Goal: Task Accomplishment & Management: Manage account settings

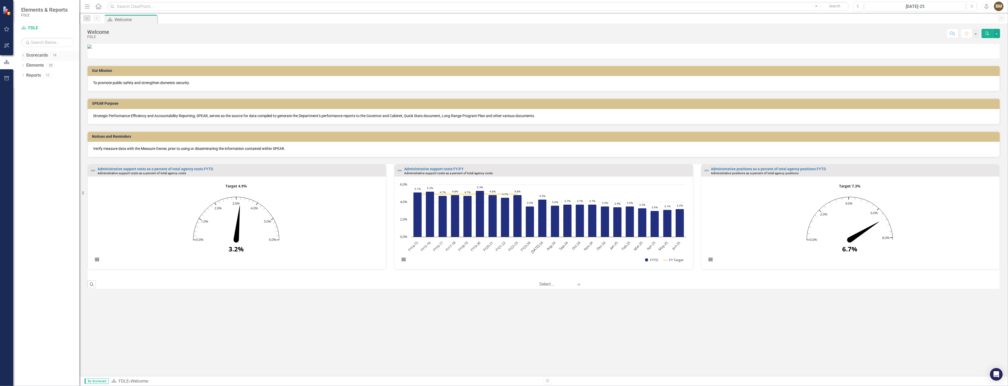
click at [23, 56] on icon "Dropdown" at bounding box center [23, 55] width 4 height 3
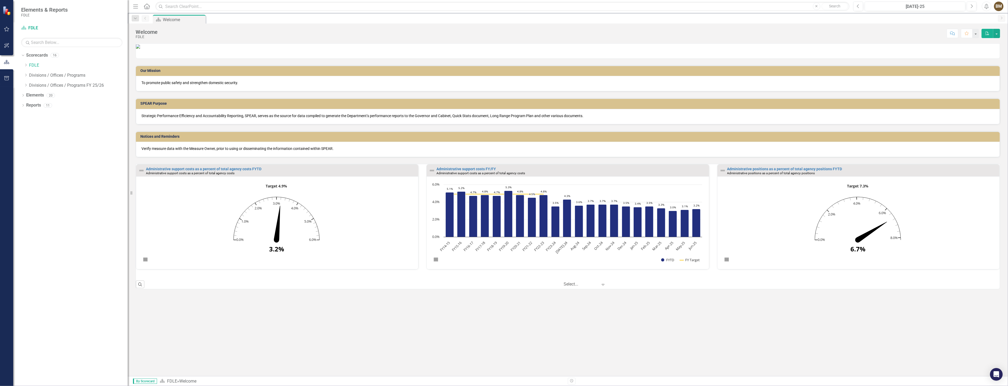
drag, startPoint x: 80, startPoint y: 71, endPoint x: 128, endPoint y: 75, distance: 47.4
click at [128, 75] on div "Resize" at bounding box center [130, 193] width 4 height 386
click at [25, 64] on icon "Dropdown" at bounding box center [26, 64] width 4 height 3
click at [31, 95] on icon "Dropdown" at bounding box center [31, 95] width 4 height 3
click at [85, 115] on link "Implementation Plan FY23/24" at bounding box center [84, 115] width 88 height 6
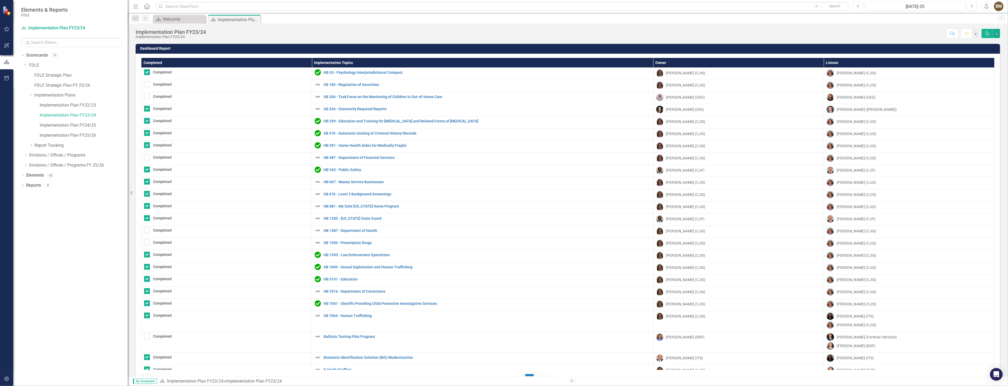
click at [882, 29] on div "Score: N/A [DATE]-25 Completed Comment Favorite PDF" at bounding box center [604, 33] width 791 height 9
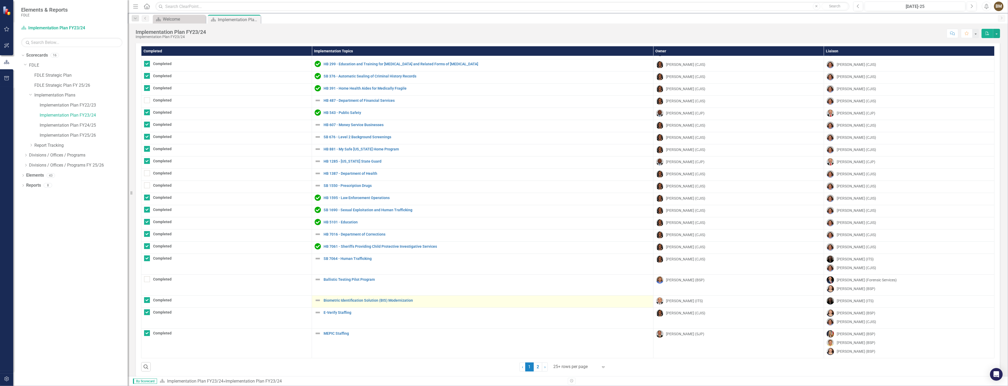
scroll to position [17, 0]
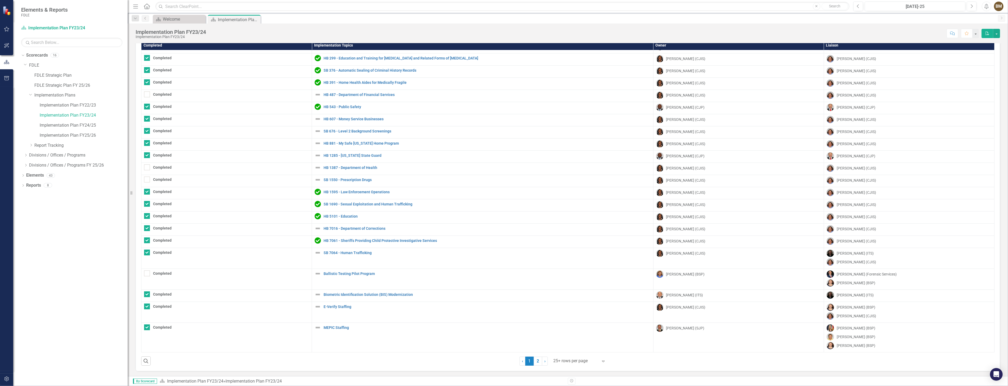
click at [600, 360] on icon "Expand" at bounding box center [602, 361] width 5 height 4
click at [573, 350] on div "Display All Rows" at bounding box center [579, 351] width 50 height 6
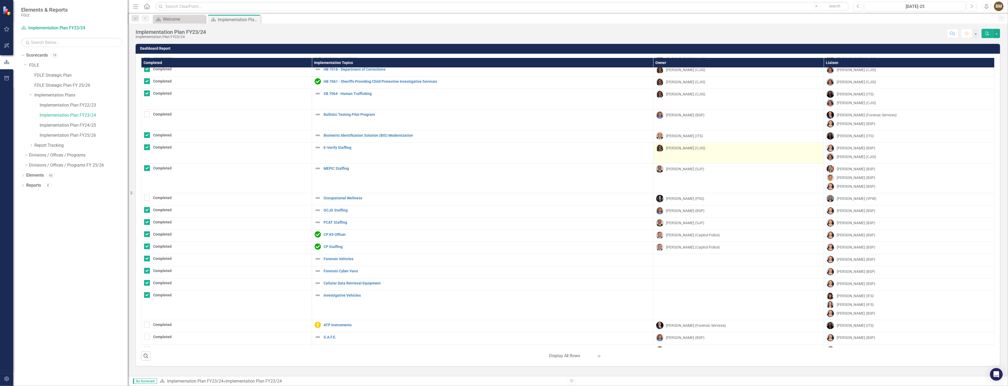
scroll to position [313, 0]
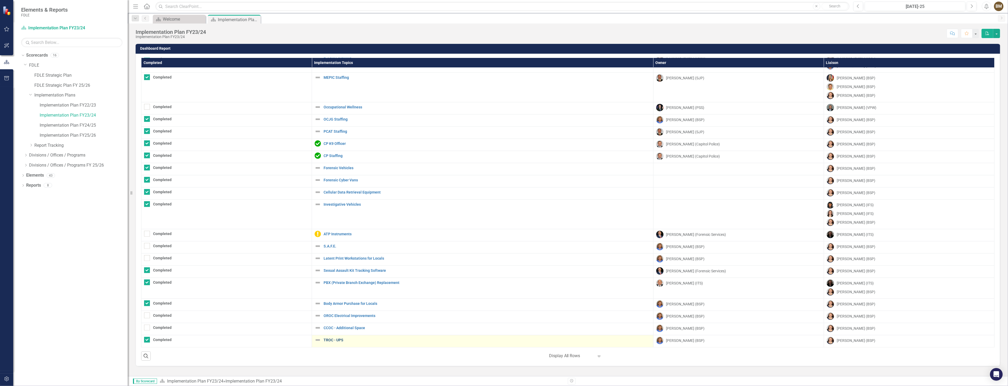
click at [335, 340] on link "TROC - UPS" at bounding box center [486, 340] width 327 height 4
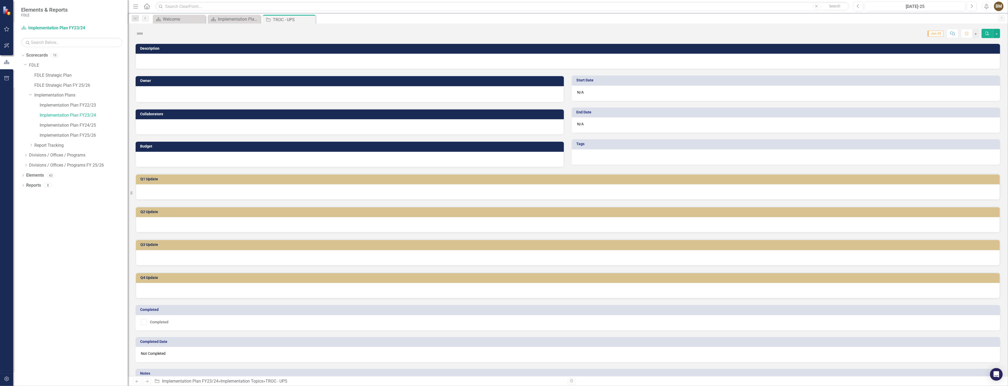
checkbox input "true"
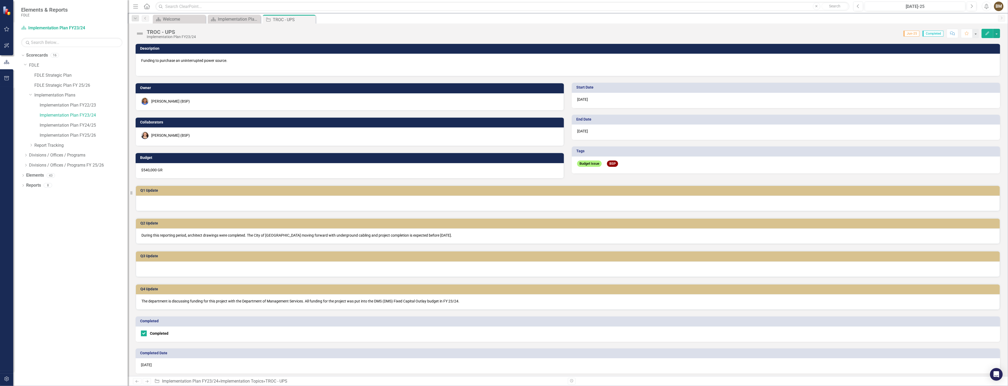
click at [0, 0] on icon "Close" at bounding box center [0, 0] width 0 height 0
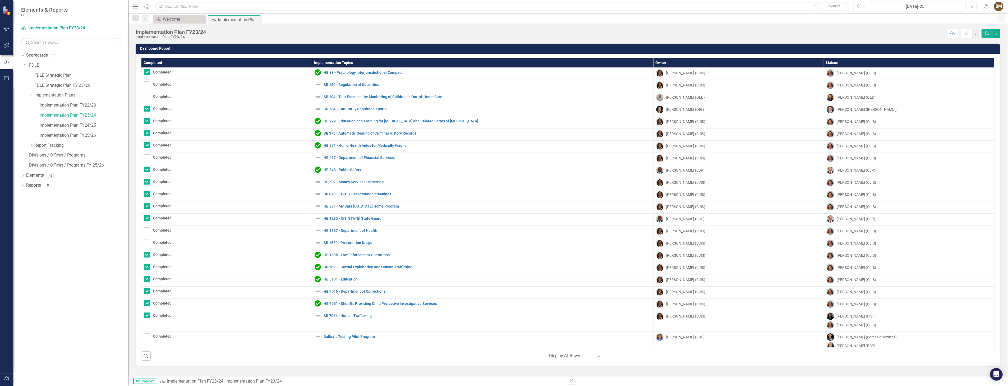
scroll to position [313, 0]
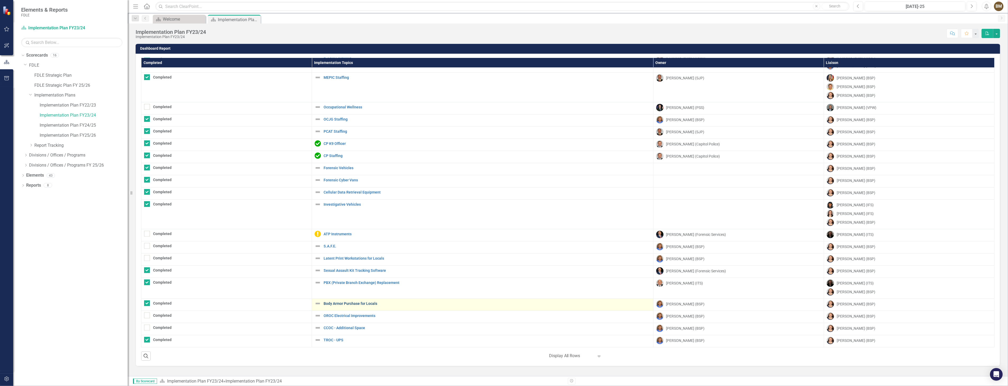
click at [340, 303] on link "Body Armor Purchase for Locals" at bounding box center [486, 304] width 327 height 4
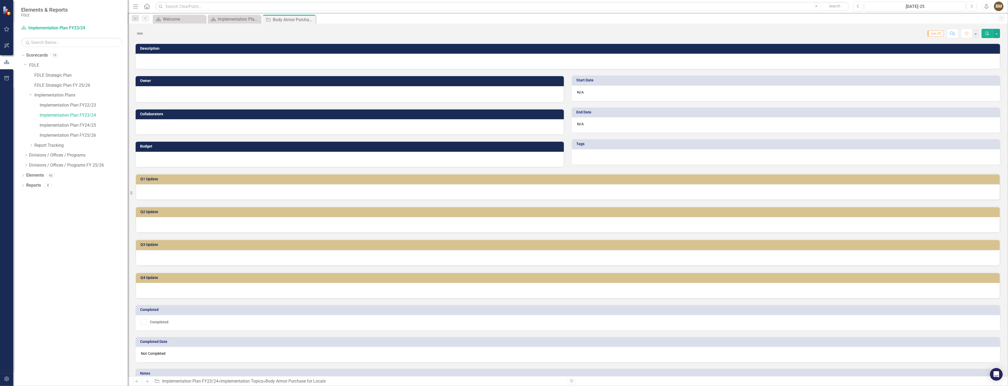
checkbox input "true"
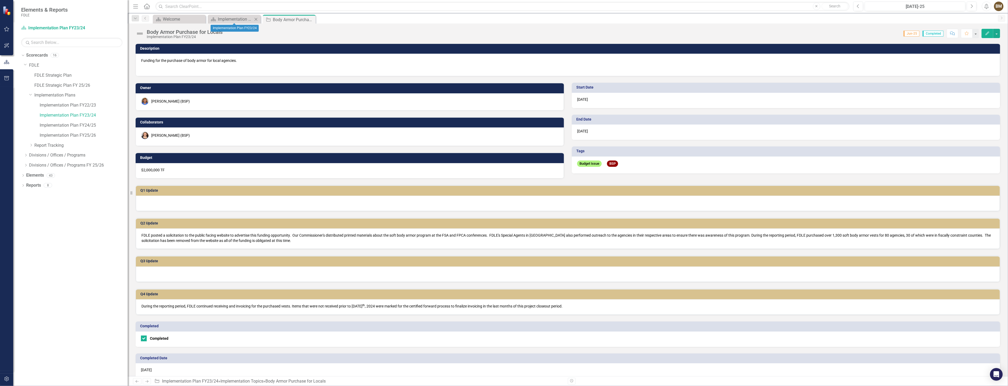
click at [220, 15] on div "Scorecard Implementation Plan FY23/24 Close" at bounding box center [234, 19] width 53 height 9
click at [240, 18] on div "Implementation Plan FY23/24" at bounding box center [235, 19] width 35 height 7
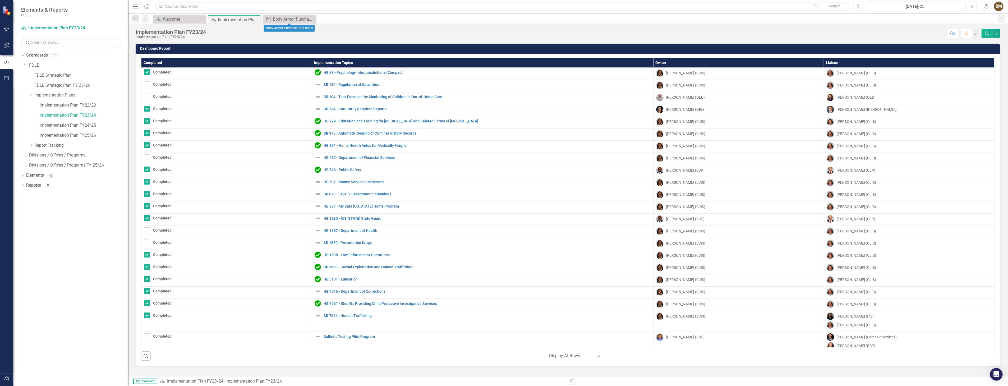
drag, startPoint x: 311, startPoint y: 19, endPoint x: 316, endPoint y: 25, distance: 7.9
click at [0, 0] on icon at bounding box center [0, 0] width 0 height 0
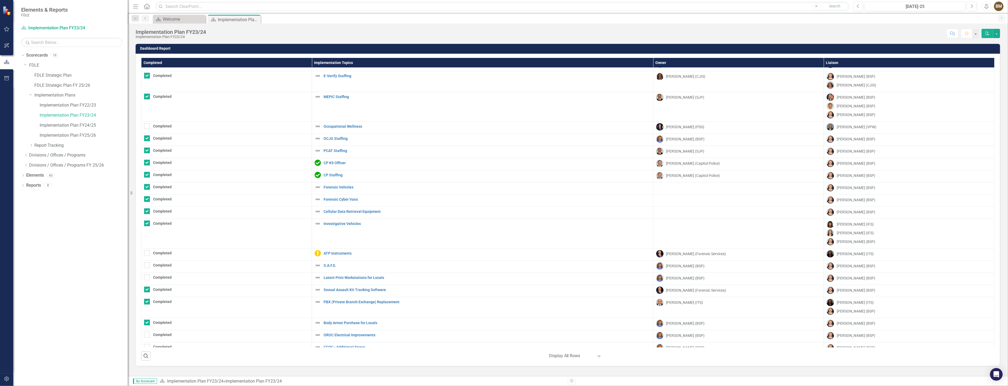
scroll to position [313, 0]
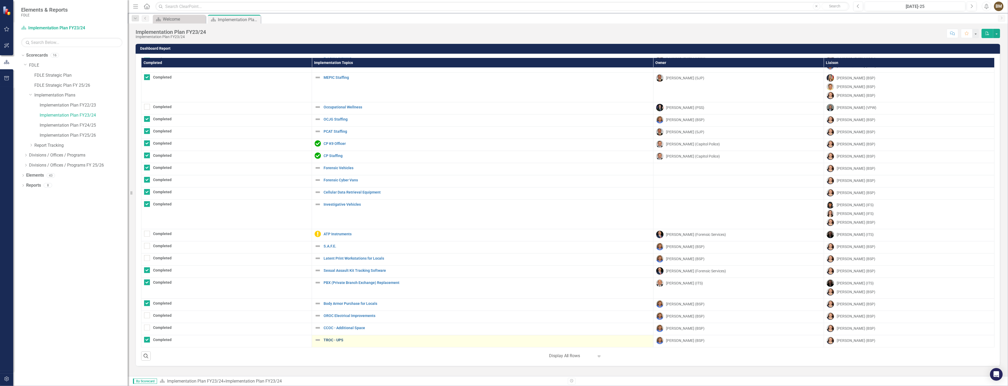
click at [330, 339] on link "TROC - UPS" at bounding box center [486, 340] width 327 height 4
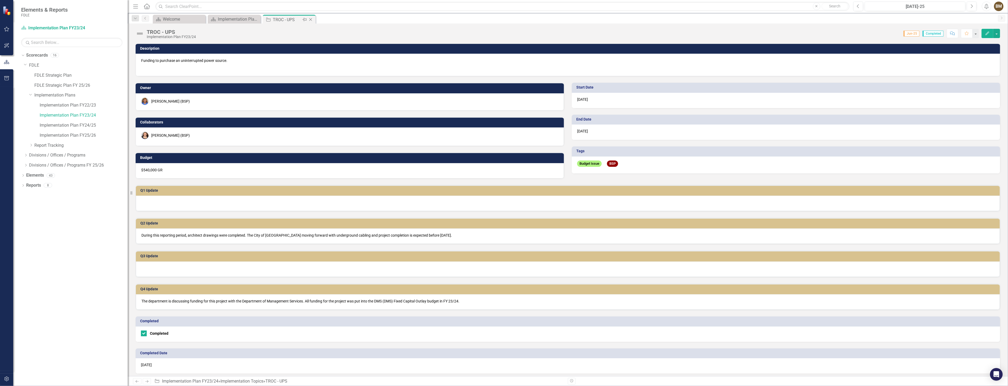
click at [310, 20] on icon "Close" at bounding box center [310, 19] width 5 height 4
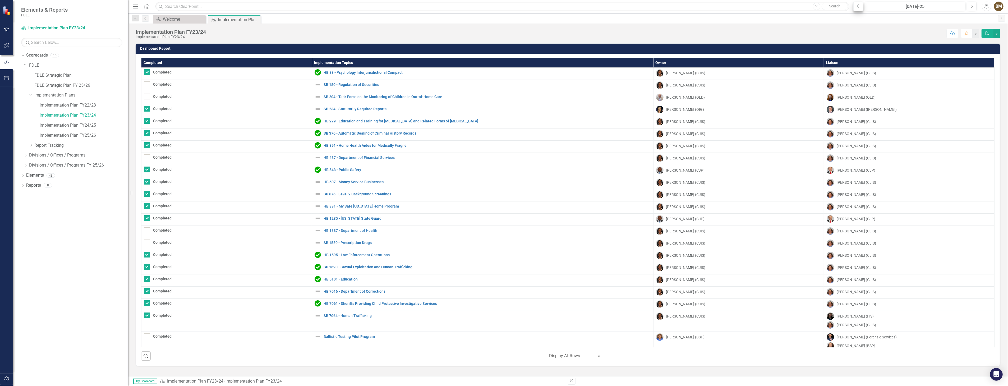
scroll to position [313, 0]
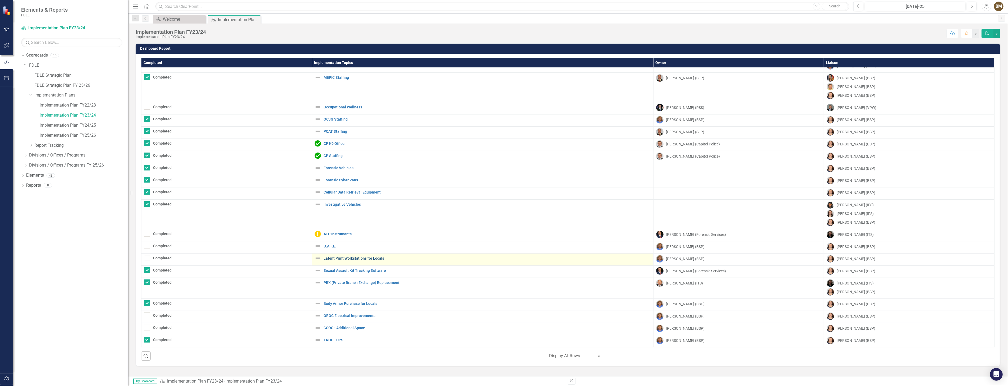
click at [353, 258] on link "Latent Print Workstations for Locals" at bounding box center [486, 258] width 327 height 4
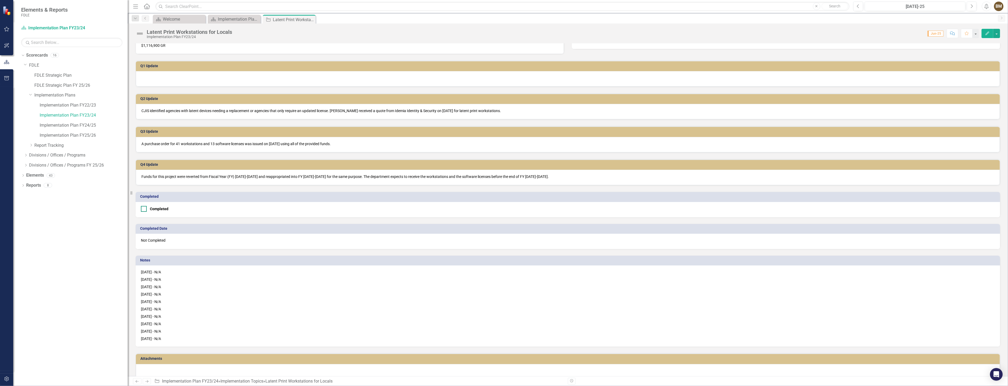
scroll to position [131, 0]
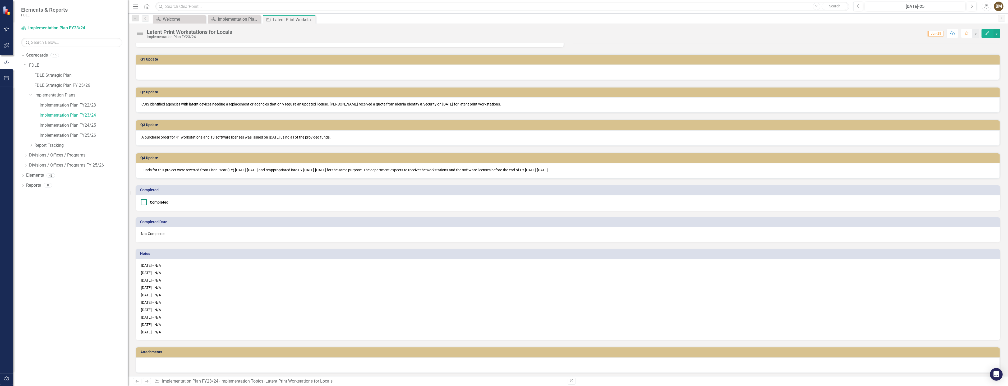
click at [145, 202] on div at bounding box center [144, 202] width 6 height 6
click at [144, 202] on input "Completed" at bounding box center [142, 200] width 3 height 3
checkbox input "true"
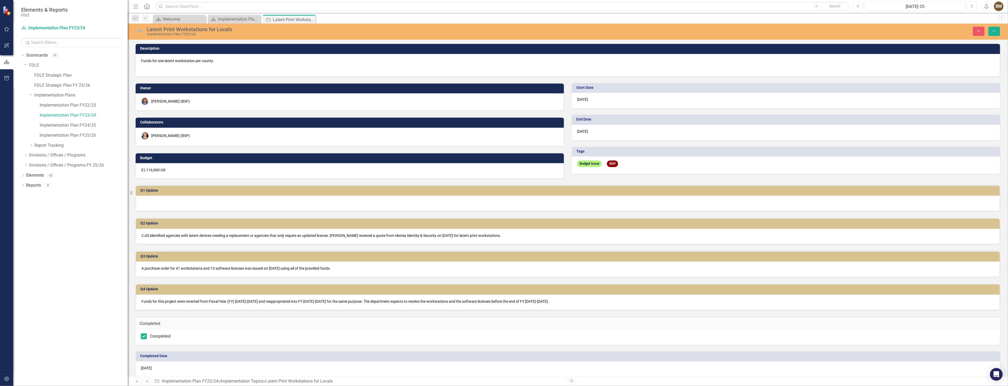
scroll to position [0, 0]
click at [995, 30] on icon "Save" at bounding box center [994, 31] width 5 height 4
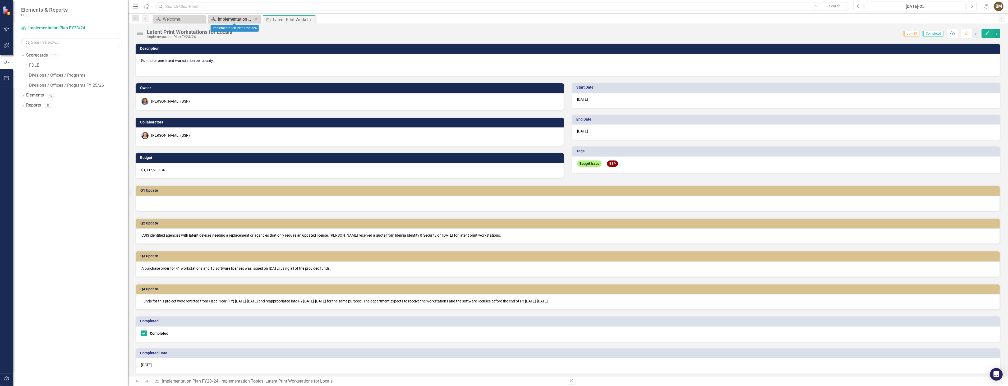
click at [227, 19] on div "Implementation Plan FY23/24" at bounding box center [235, 19] width 35 height 7
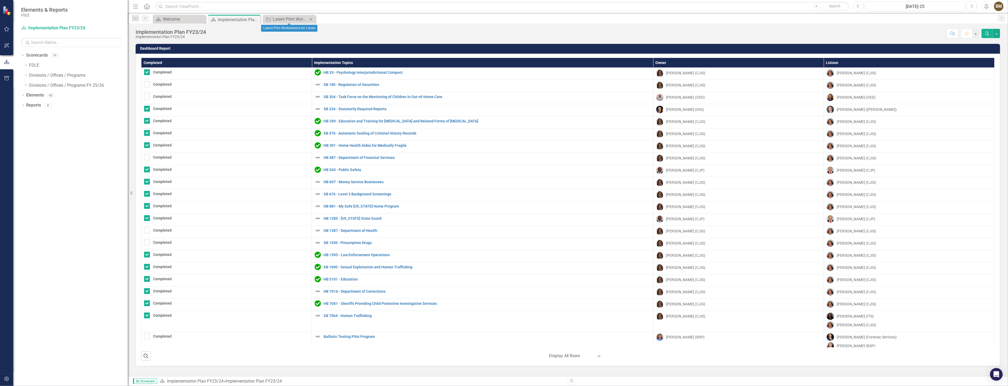
click at [312, 20] on icon "Close" at bounding box center [310, 19] width 5 height 4
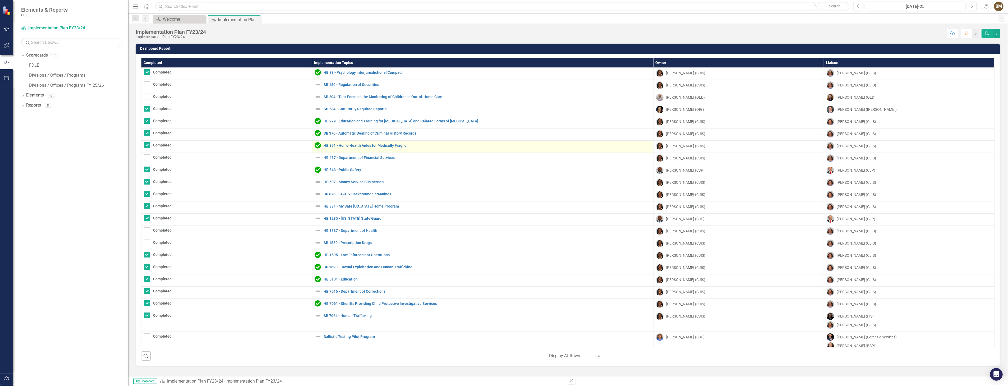
checkbox input "true"
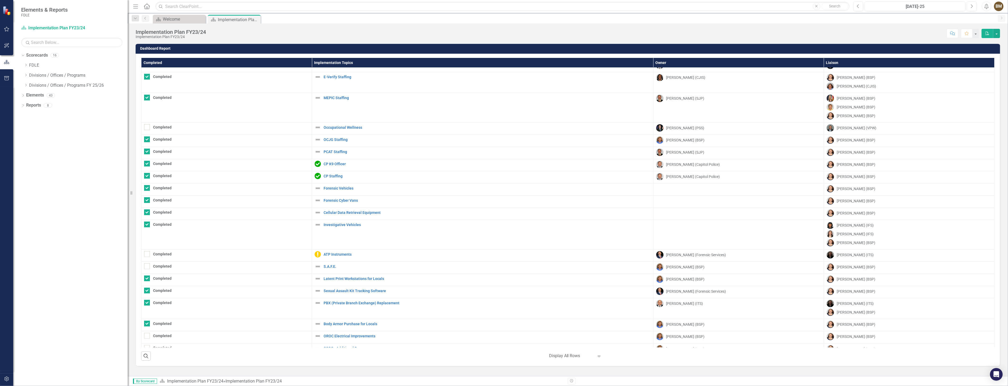
scroll to position [313, 0]
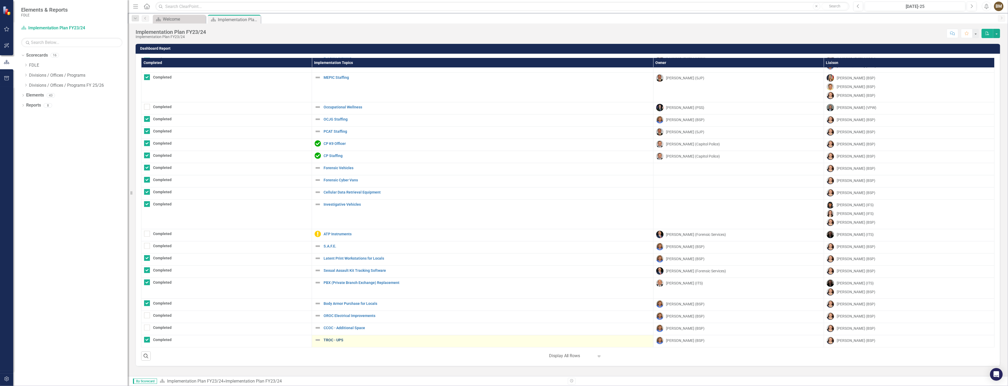
click at [329, 340] on link "TROC - UPS" at bounding box center [486, 340] width 327 height 4
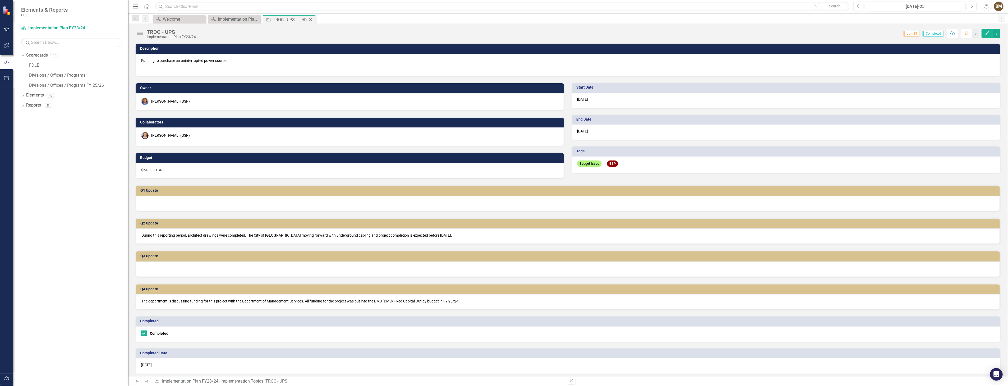
click at [311, 19] on icon at bounding box center [310, 19] width 3 height 3
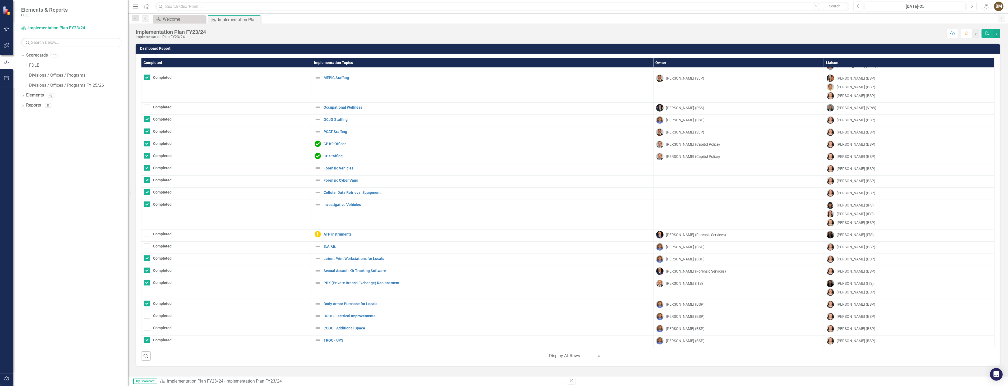
scroll to position [313, 0]
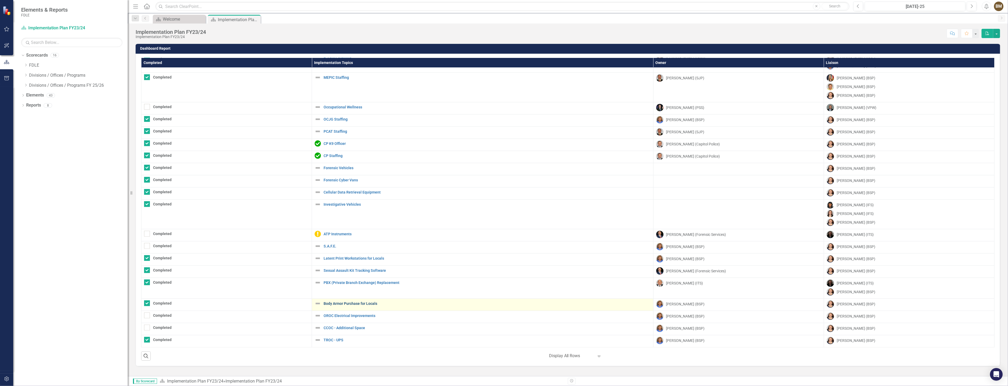
click at [336, 304] on link "Body Armor Purchase for Locals" at bounding box center [486, 304] width 327 height 4
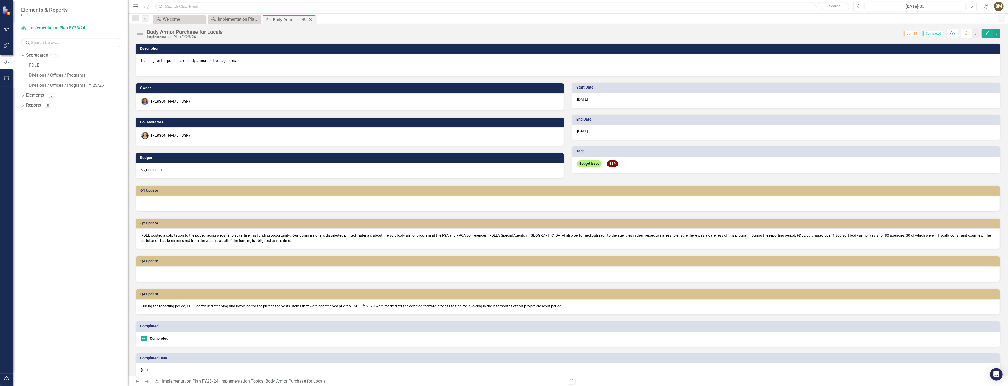
click at [311, 20] on icon "Close" at bounding box center [310, 19] width 5 height 4
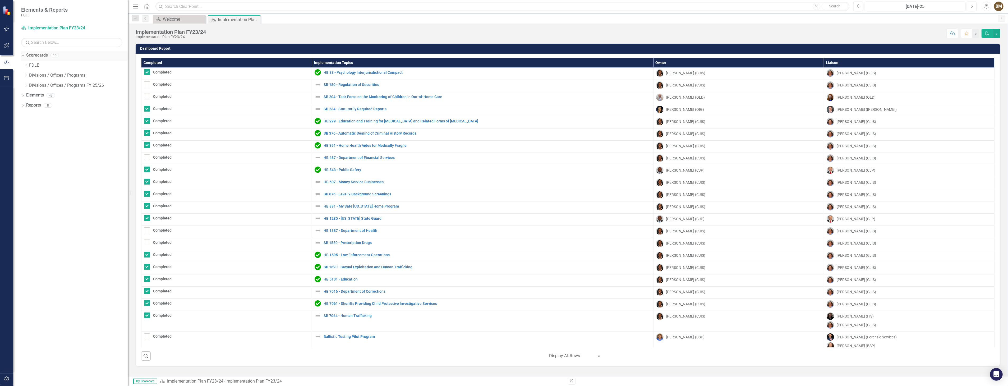
click at [0, 0] on icon at bounding box center [0, 0] width 0 height 0
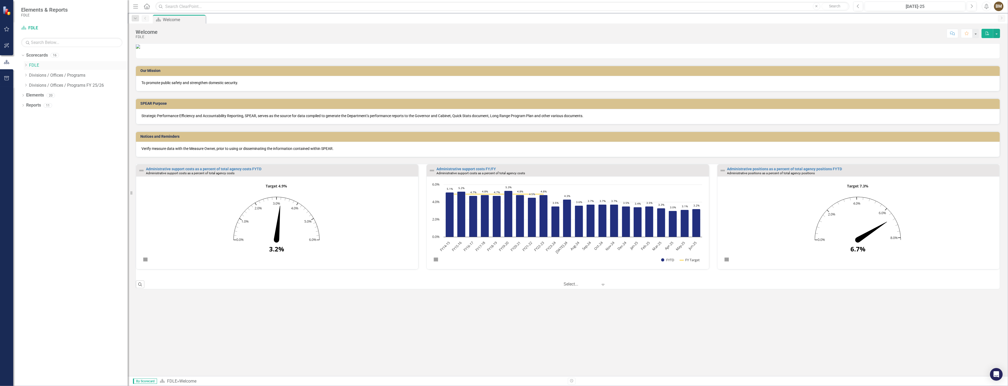
click at [25, 65] on icon "Dropdown" at bounding box center [26, 64] width 4 height 3
click at [32, 95] on icon at bounding box center [31, 95] width 1 height 3
click at [63, 126] on link "Implementation Plan FY24/25" at bounding box center [84, 125] width 88 height 6
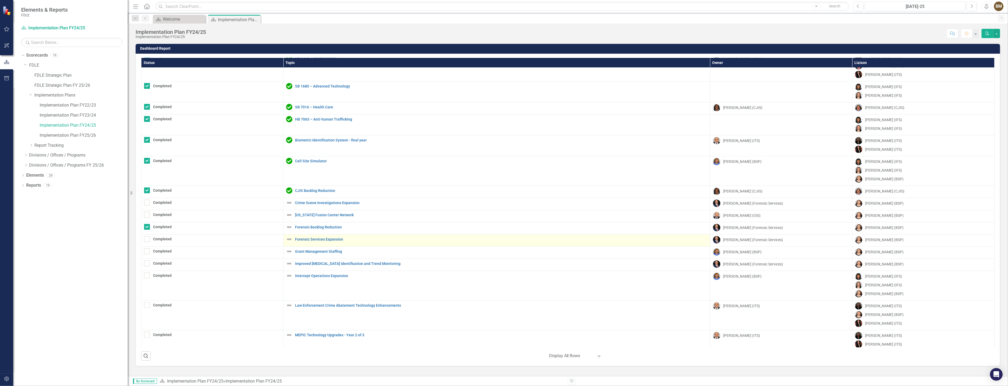
scroll to position [189, 0]
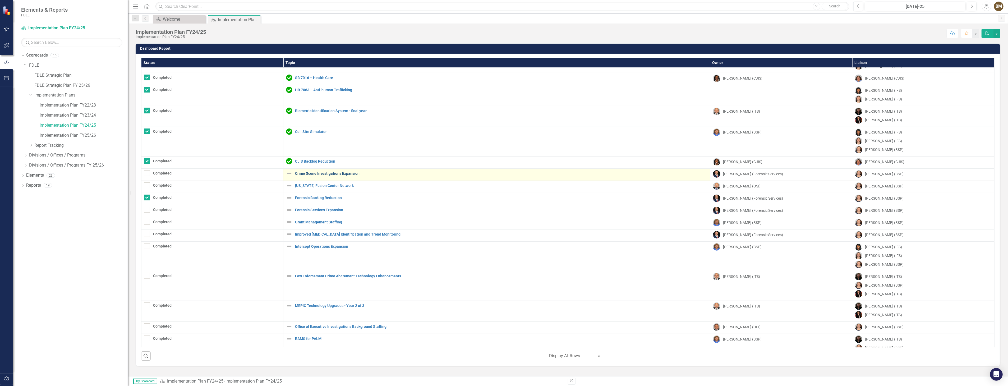
click at [318, 173] on link "Crime Scene Investigations Expansion" at bounding box center [501, 174] width 412 height 4
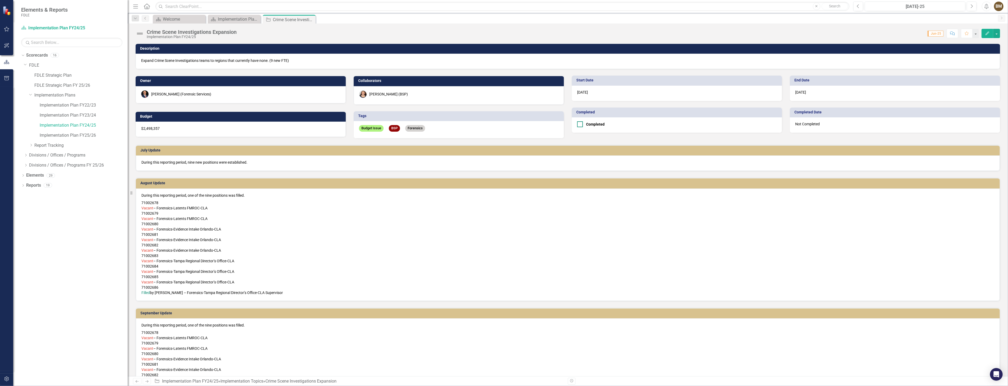
click at [578, 125] on div at bounding box center [580, 124] width 6 height 6
click at [578, 125] on input "Completed" at bounding box center [578, 122] width 3 height 3
checkbox input "true"
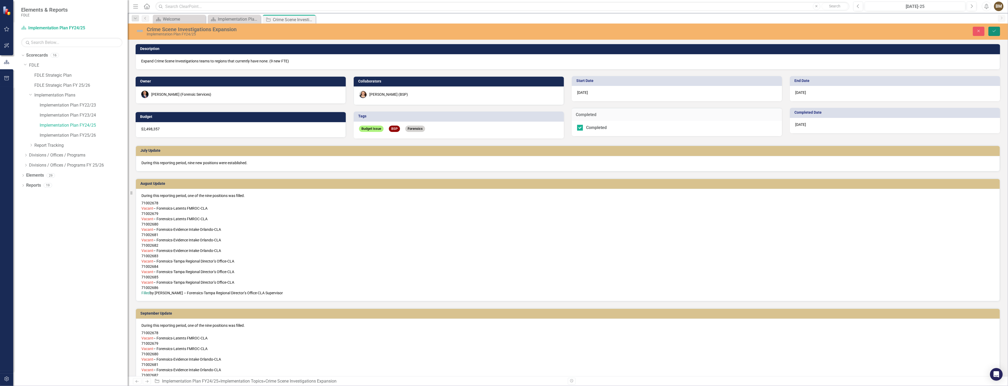
click at [996, 31] on icon "Save" at bounding box center [994, 31] width 5 height 4
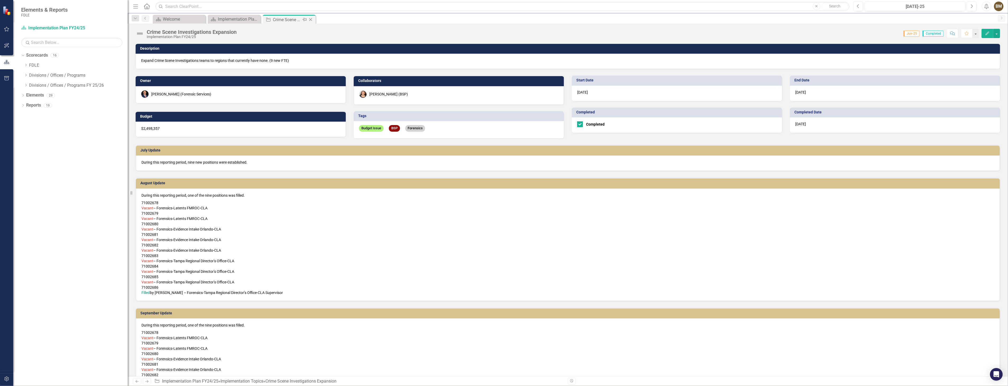
click at [310, 19] on icon "Close" at bounding box center [310, 19] width 5 height 4
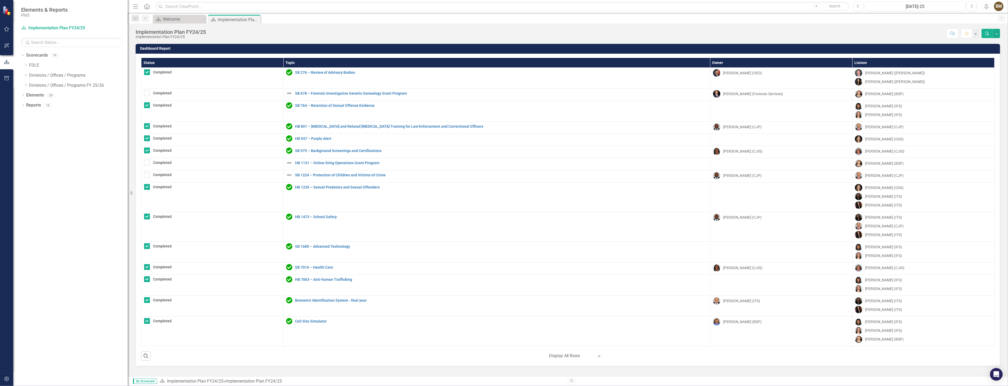
checkbox input "true"
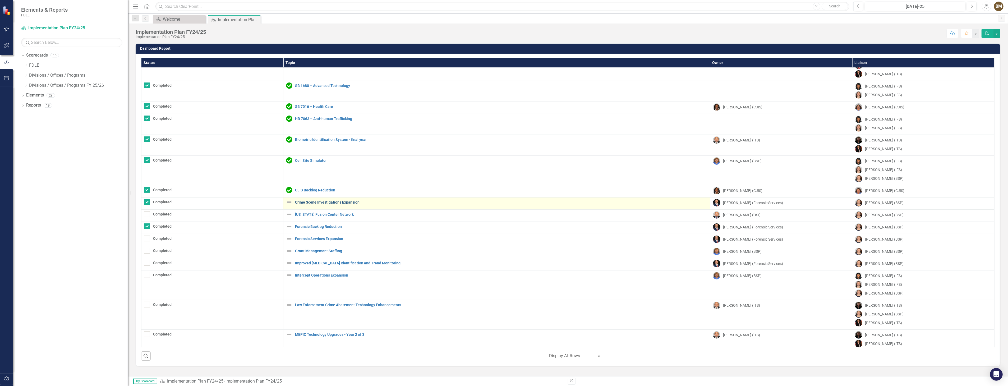
scroll to position [190, 0]
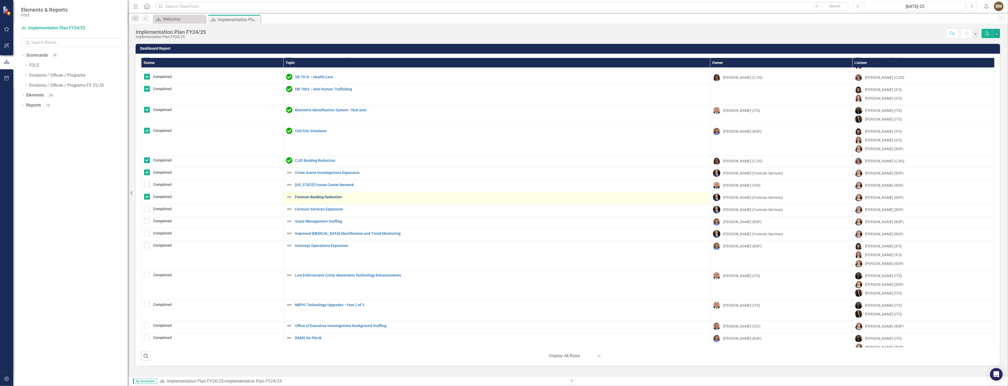
click at [326, 197] on link "Forensic Backlog Reduction" at bounding box center [501, 197] width 412 height 4
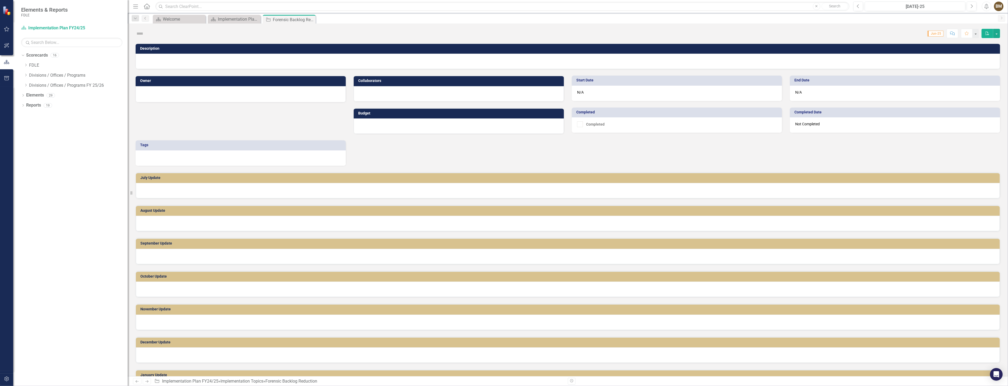
checkbox input "true"
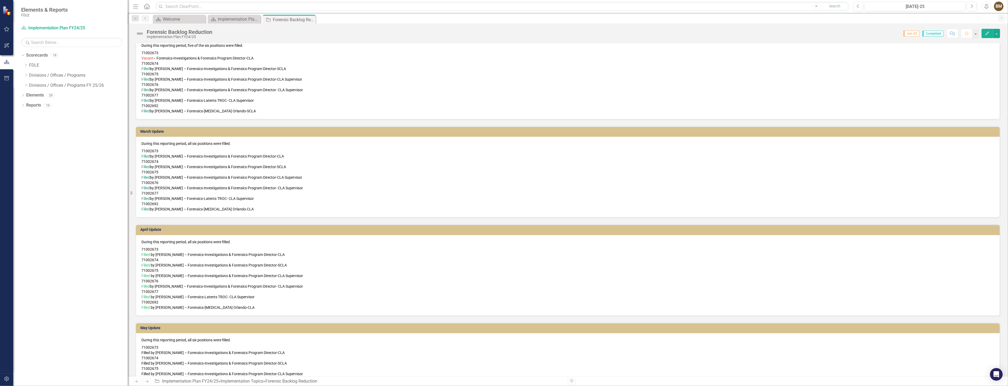
scroll to position [701, 0]
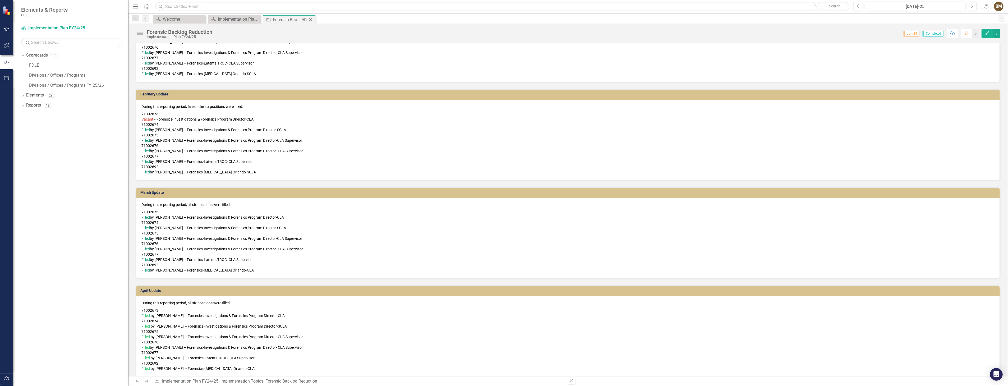
click at [311, 20] on icon at bounding box center [310, 19] width 3 height 3
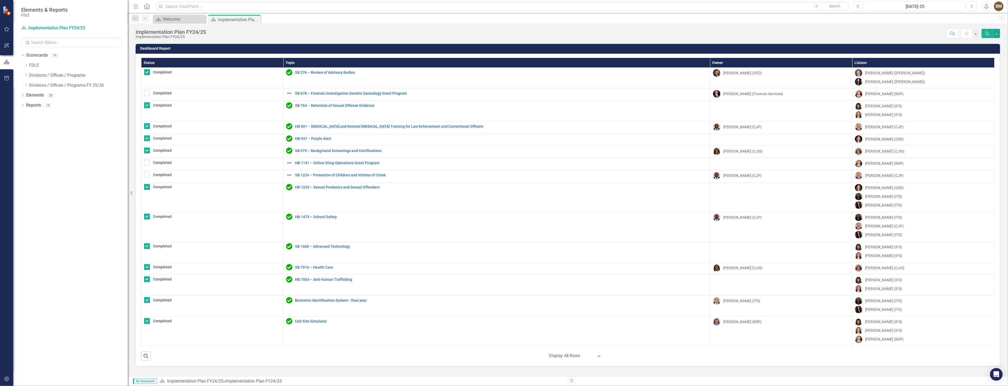
scroll to position [161, 0]
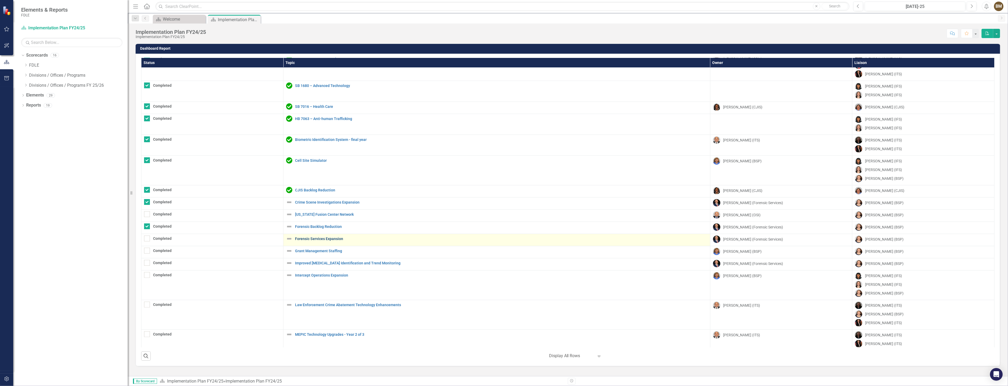
click at [324, 237] on link "Forensic Services Expansion" at bounding box center [501, 239] width 412 height 4
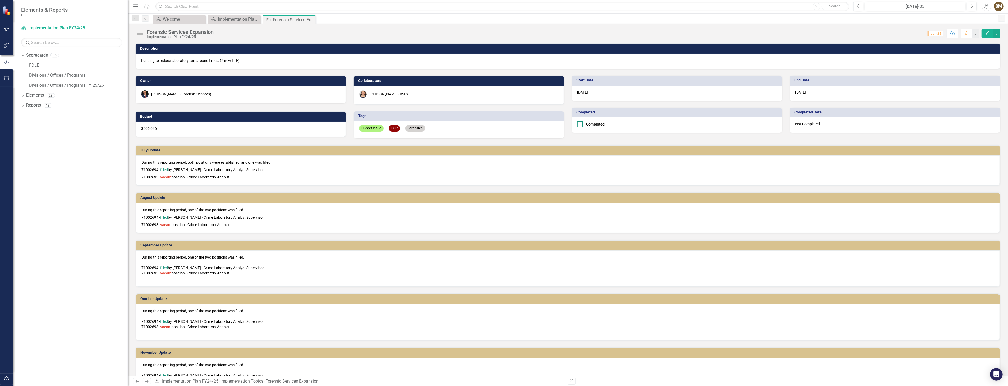
click at [577, 125] on div at bounding box center [580, 124] width 6 height 6
click at [577, 125] on input "Completed" at bounding box center [578, 122] width 3 height 3
checkbox input "true"
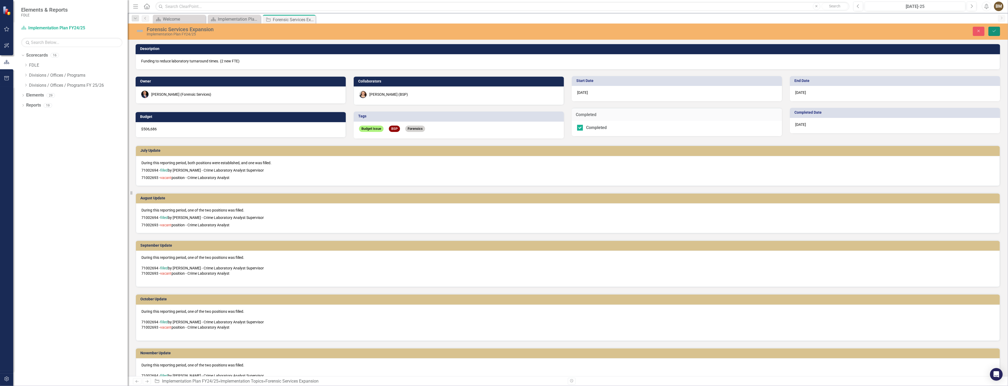
click at [995, 30] on icon "Save" at bounding box center [994, 31] width 5 height 4
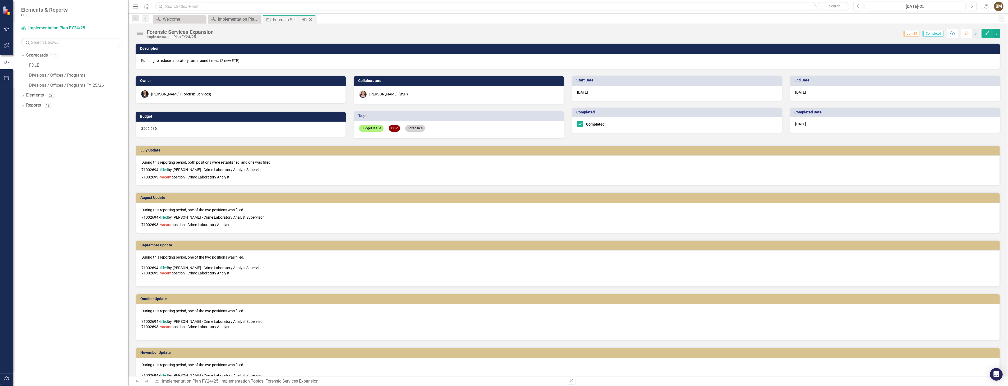
click at [310, 20] on icon at bounding box center [310, 19] width 3 height 3
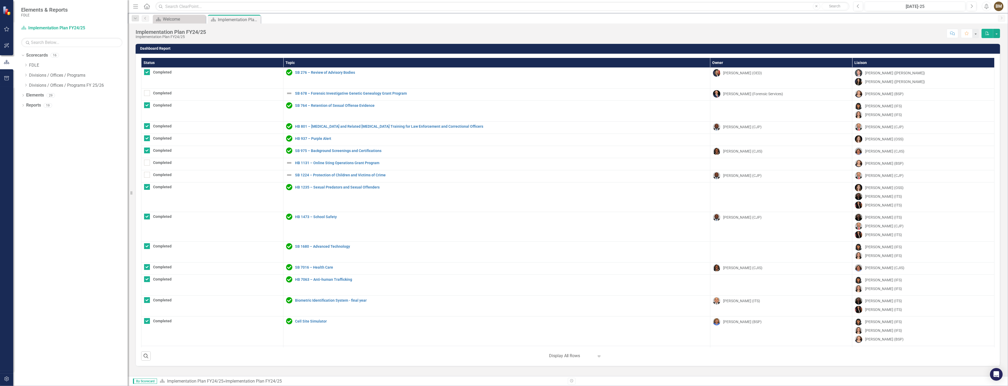
checkbox input "true"
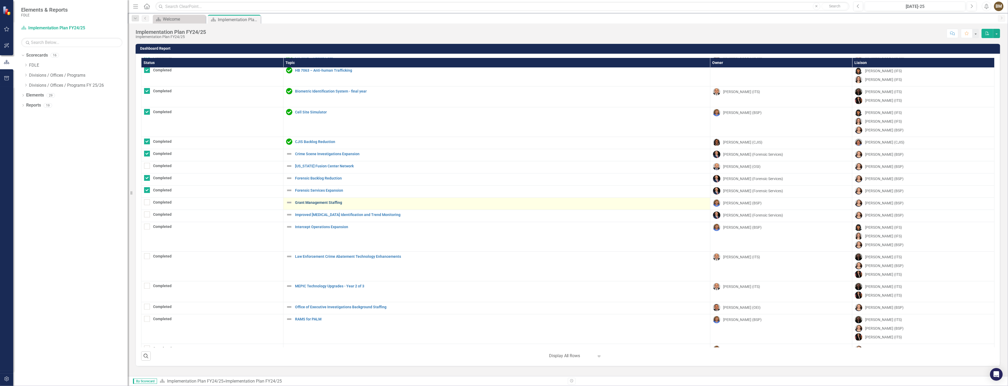
click at [321, 203] on link "Grant Management Staffing" at bounding box center [501, 203] width 412 height 4
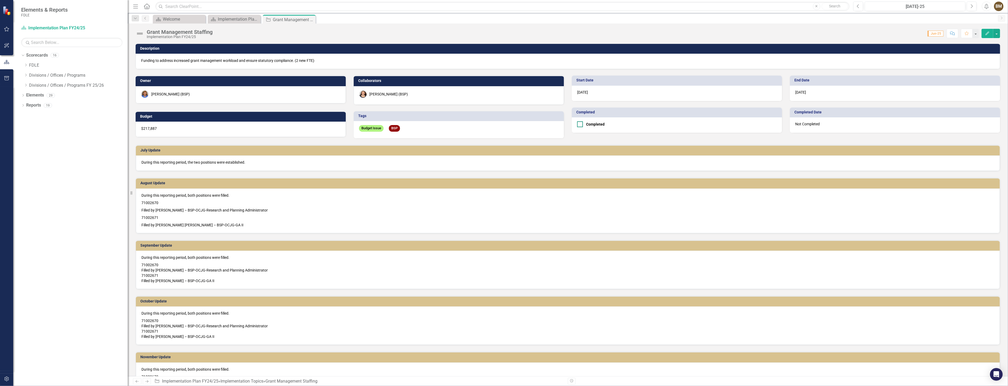
click at [578, 123] on input "Completed" at bounding box center [578, 122] width 3 height 3
checkbox input "true"
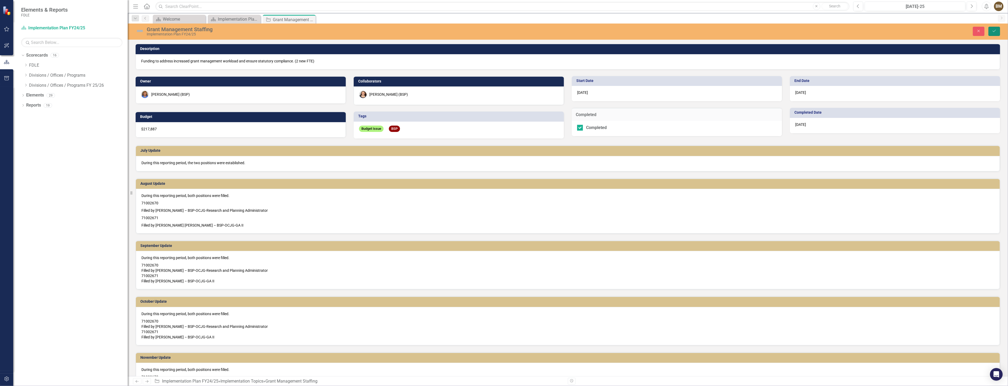
click at [993, 30] on icon "Save" at bounding box center [994, 31] width 5 height 4
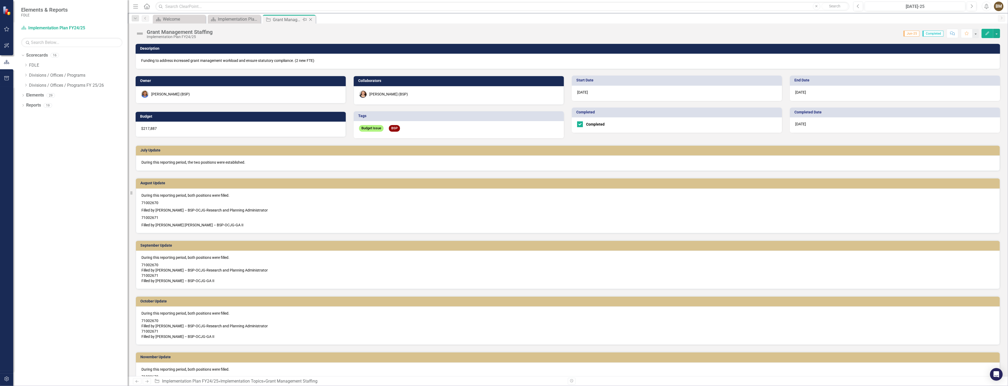
click at [311, 20] on icon "Close" at bounding box center [310, 19] width 5 height 4
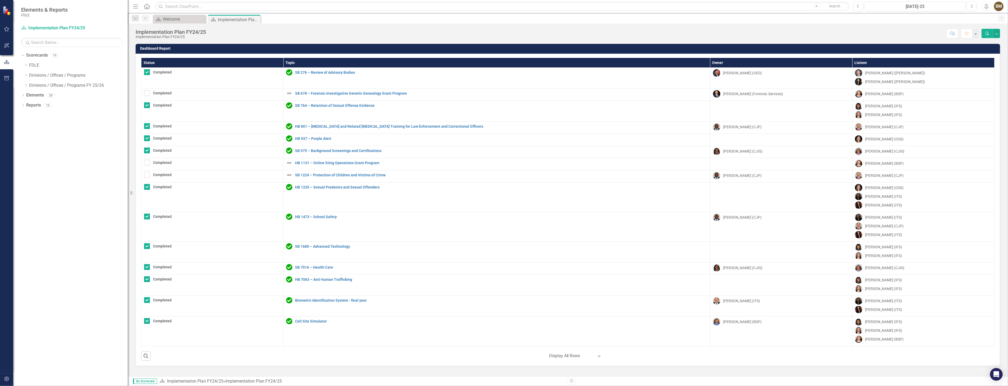
checkbox input "true"
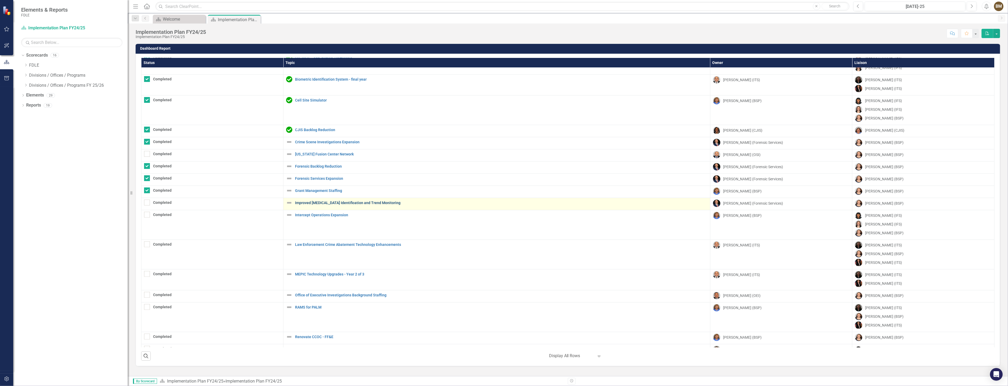
click at [372, 202] on link "Improved [MEDICAL_DATA] Identification and Trend Monitoring" at bounding box center [501, 203] width 412 height 4
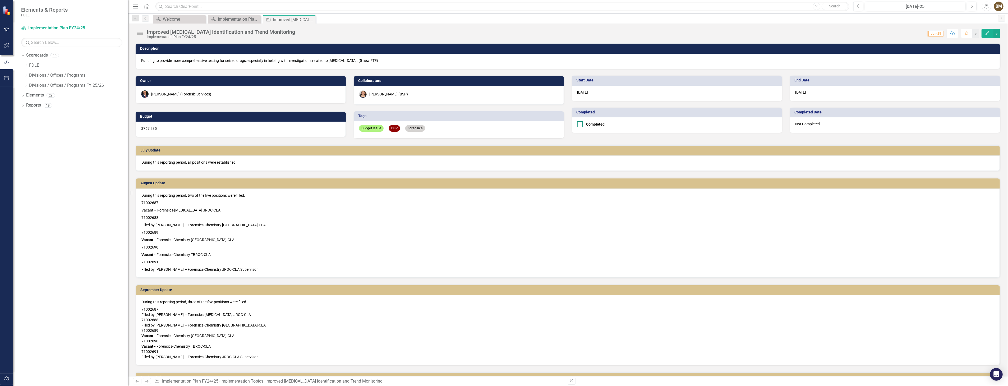
click at [580, 123] on div at bounding box center [580, 124] width 6 height 6
click at [580, 123] on input "Completed" at bounding box center [578, 122] width 3 height 3
checkbox input "true"
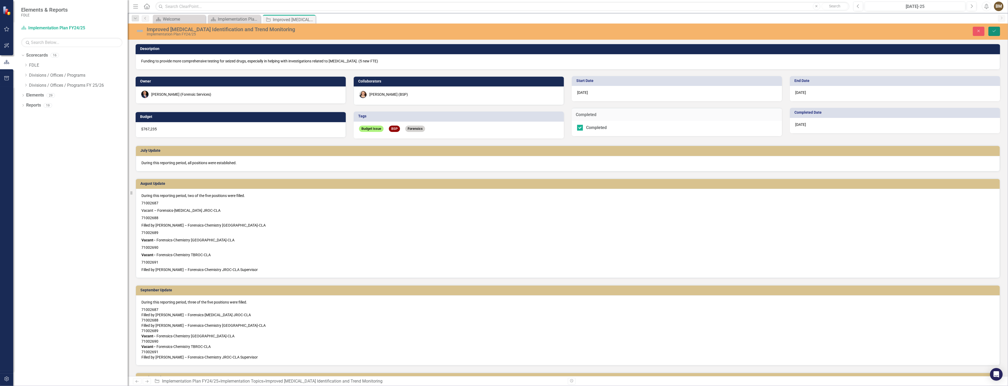
click at [995, 31] on icon "Save" at bounding box center [994, 31] width 5 height 4
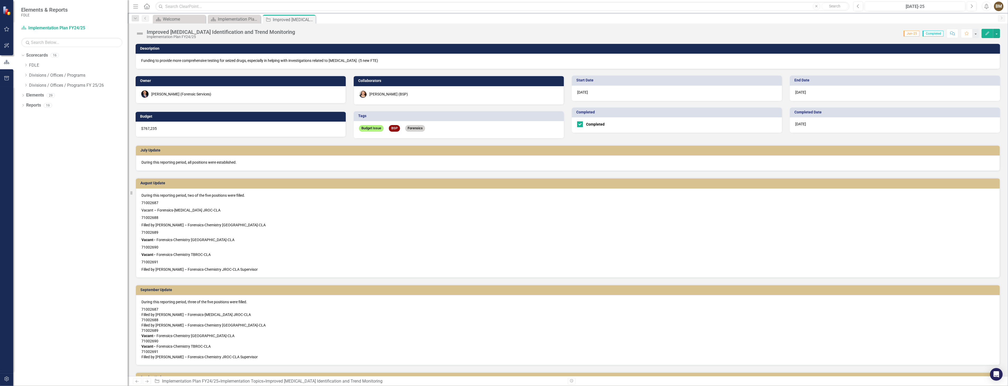
click at [0, 0] on icon "Close" at bounding box center [0, 0] width 0 height 0
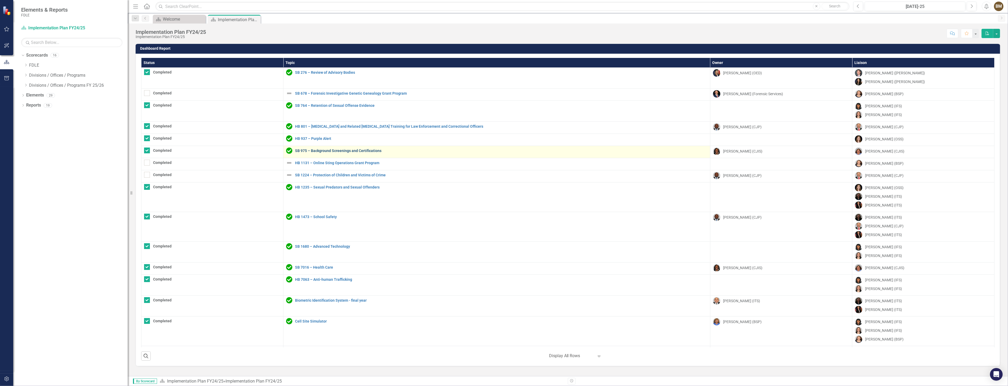
checkbox input "true"
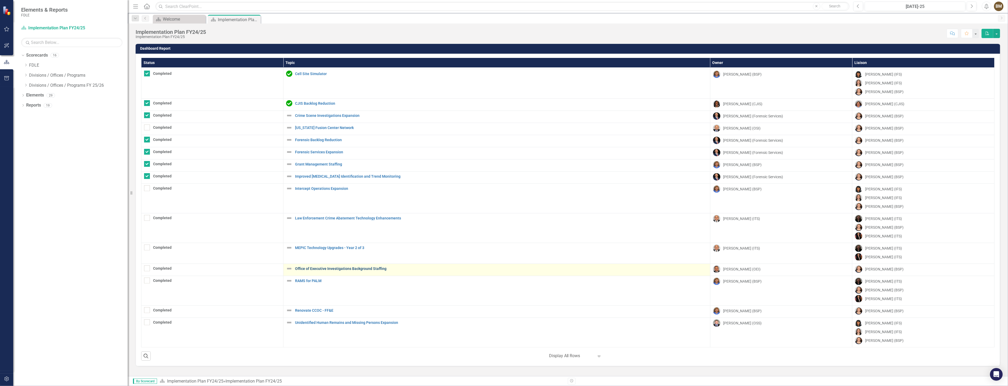
click at [334, 268] on link "Office of Executive Investigations Background Staffing" at bounding box center [501, 269] width 412 height 4
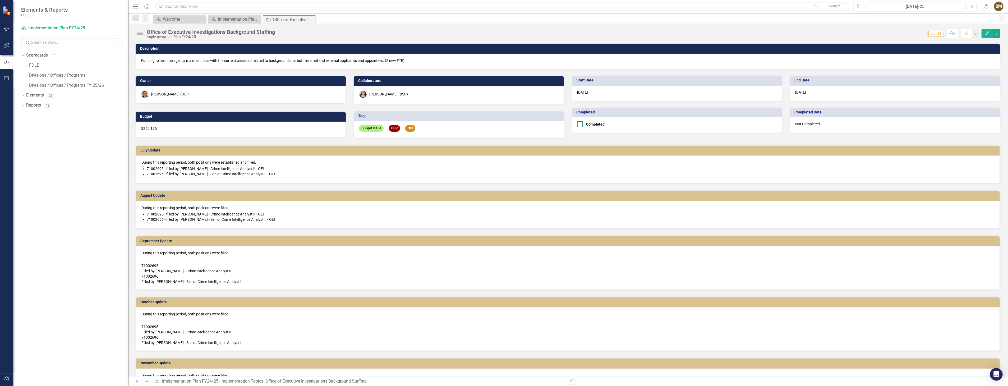
click at [578, 123] on input "Completed" at bounding box center [578, 122] width 3 height 3
checkbox input "true"
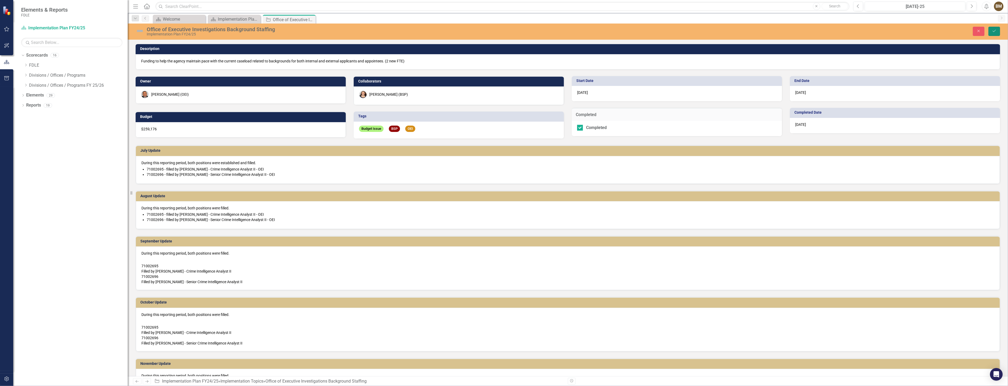
click at [995, 32] on icon "Save" at bounding box center [994, 31] width 5 height 4
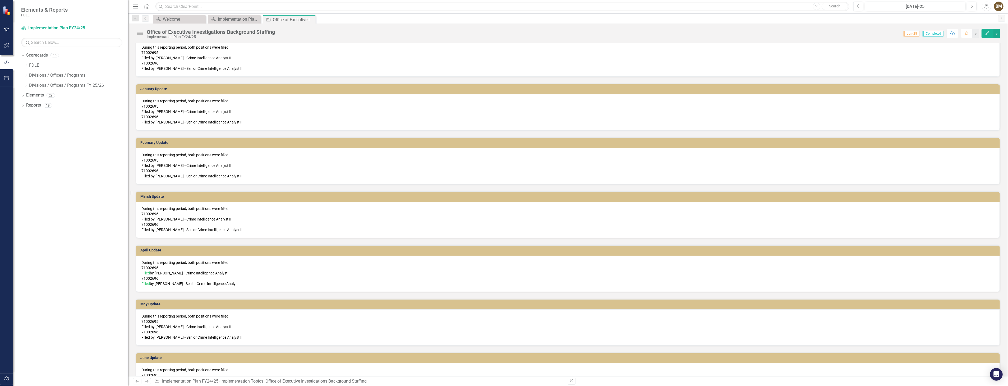
scroll to position [473, 0]
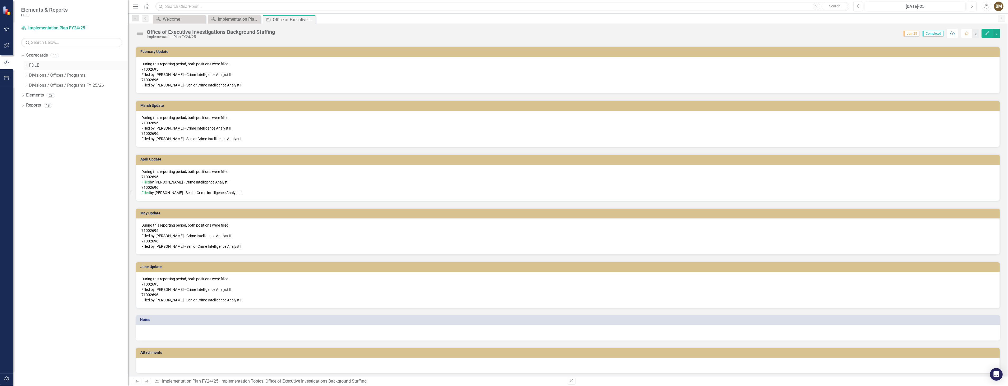
click at [25, 65] on icon "Dropdown" at bounding box center [26, 64] width 4 height 3
click at [32, 96] on icon "Dropdown" at bounding box center [31, 95] width 4 height 3
click at [70, 134] on link "Implementation Plan FY25/26" at bounding box center [84, 135] width 88 height 6
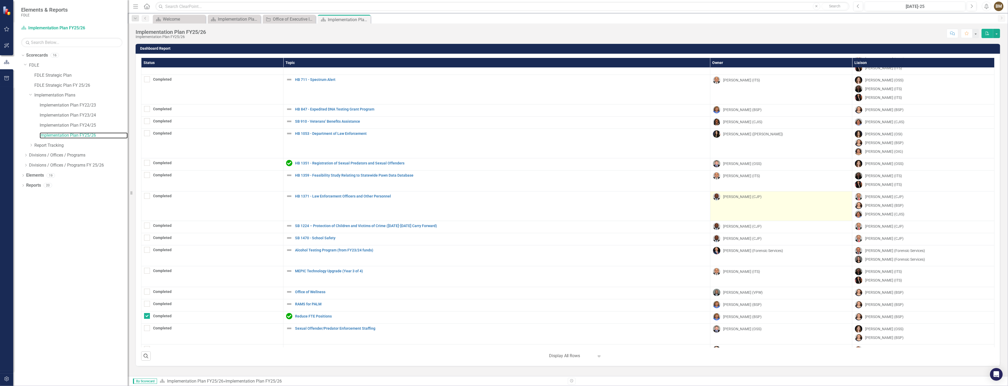
scroll to position [56, 0]
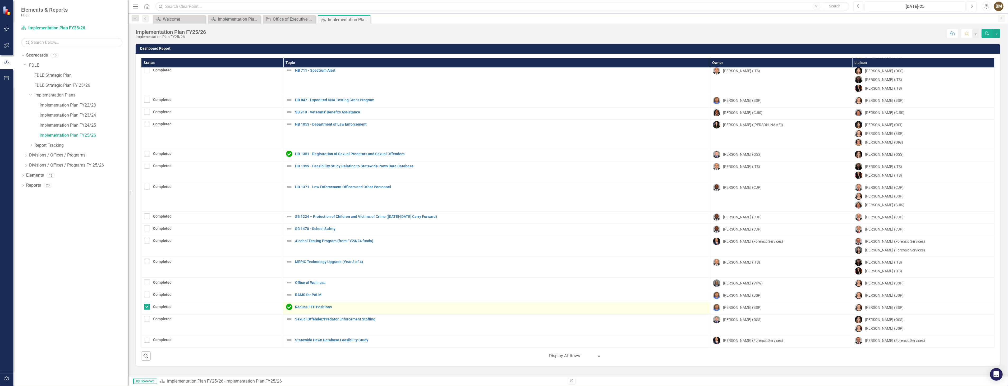
click at [317, 310] on div "Reduce FTE Positions" at bounding box center [496, 307] width 421 height 6
click at [321, 307] on link "Reduce FTE Positions" at bounding box center [501, 307] width 412 height 4
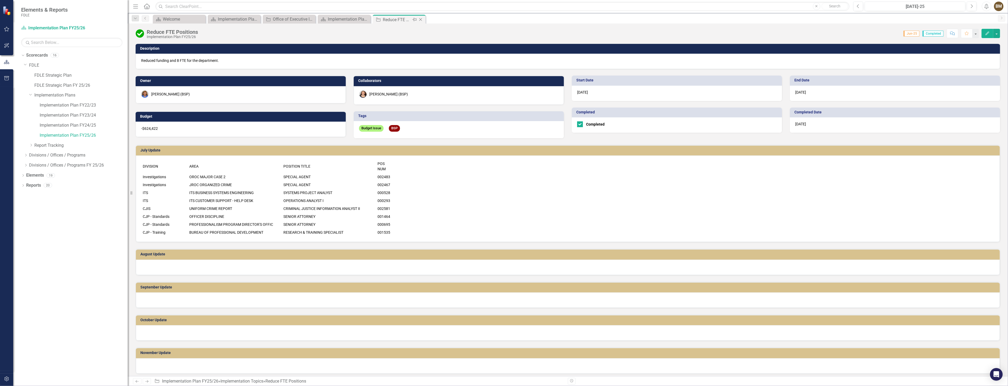
click at [421, 20] on icon at bounding box center [420, 19] width 3 height 3
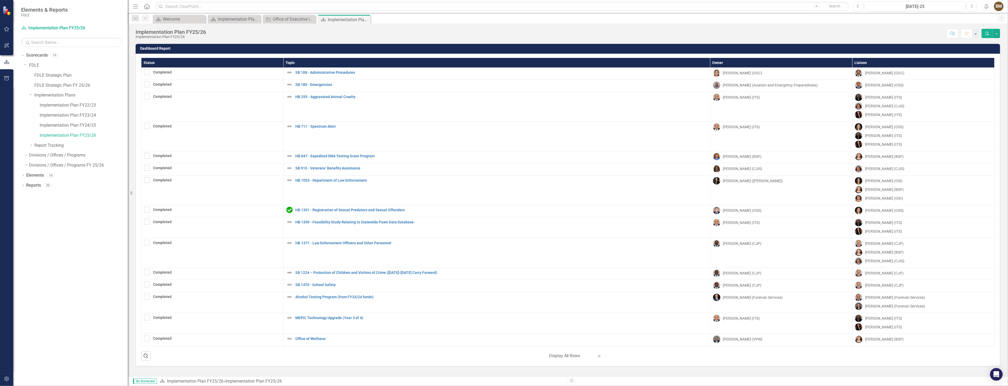
click at [722, 62] on th "Owner" at bounding box center [781, 63] width 142 height 10
click at [725, 63] on th "Owner Sort Ascending" at bounding box center [781, 63] width 142 height 10
checkbox input "false"
checkbox input "true"
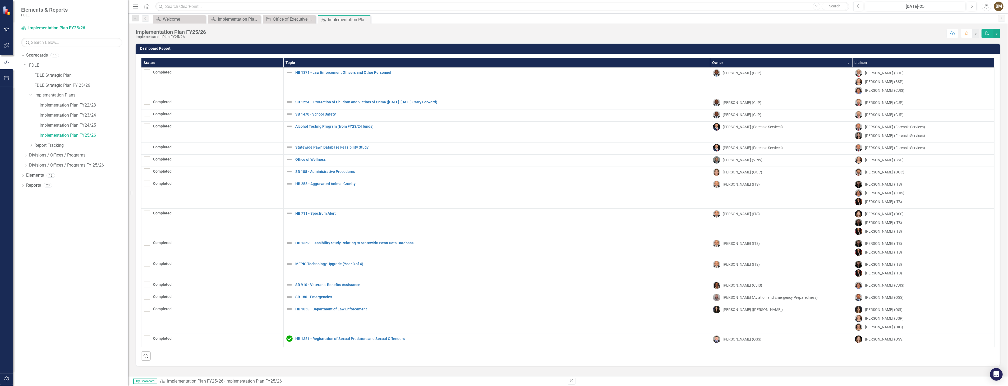
checkbox input "true"
checkbox input "false"
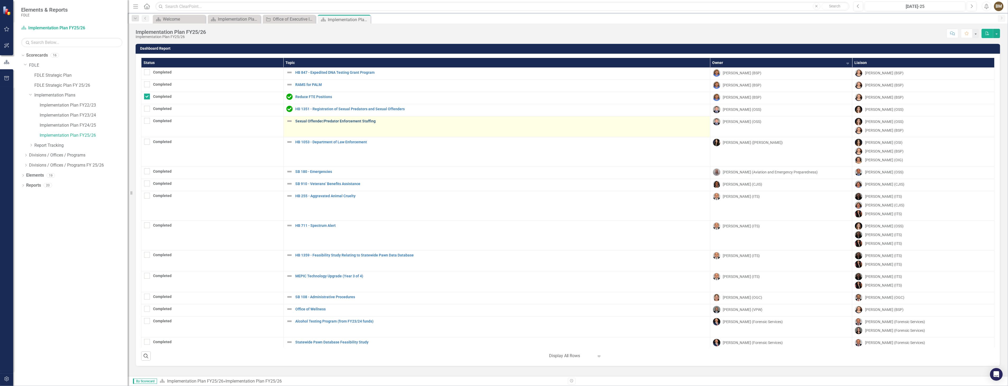
click at [361, 120] on link "Sexual Offender/Predator Enforcement Staffing" at bounding box center [501, 121] width 412 height 4
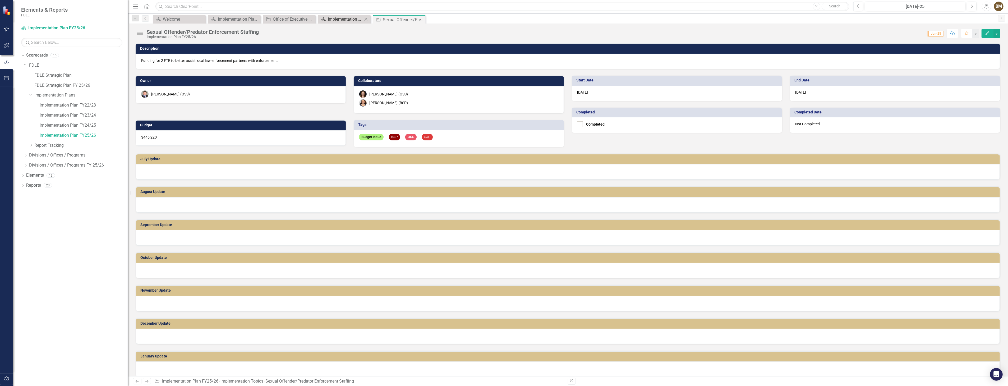
click at [346, 17] on div "Implementation Plan FY25/26" at bounding box center [345, 19] width 35 height 7
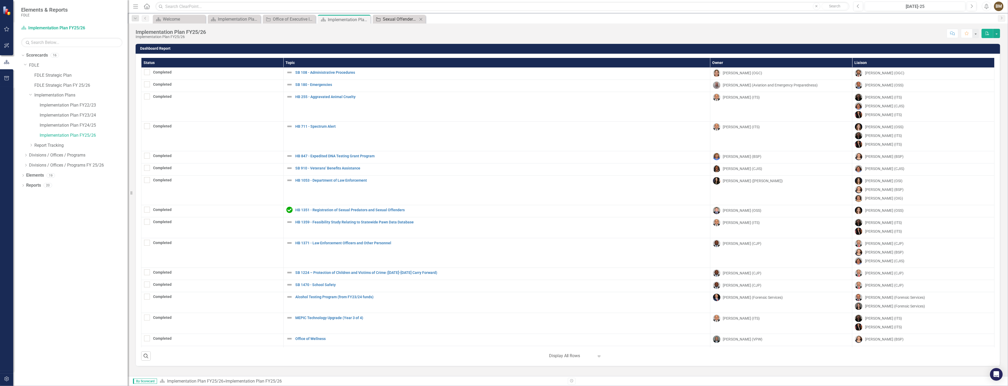
click at [399, 19] on div "Sexual Offender/Predator Enforcement Staffing" at bounding box center [400, 19] width 35 height 7
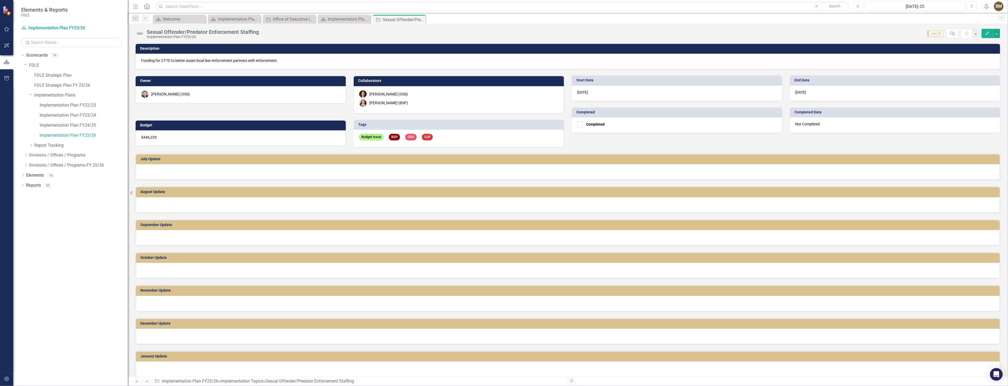
drag, startPoint x: 419, startPoint y: 19, endPoint x: 416, endPoint y: 20, distance: 3.0
click at [0, 0] on icon "Close" at bounding box center [0, 0] width 0 height 0
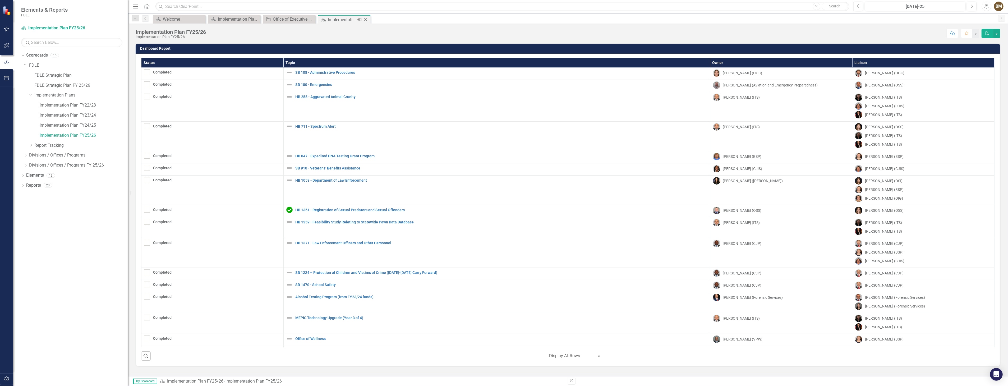
click at [365, 19] on icon "Close" at bounding box center [365, 19] width 5 height 4
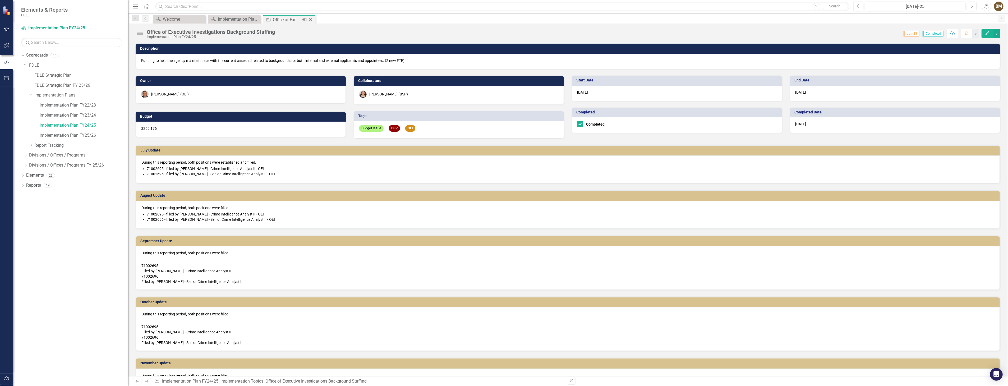
click at [311, 20] on icon "Close" at bounding box center [310, 19] width 5 height 4
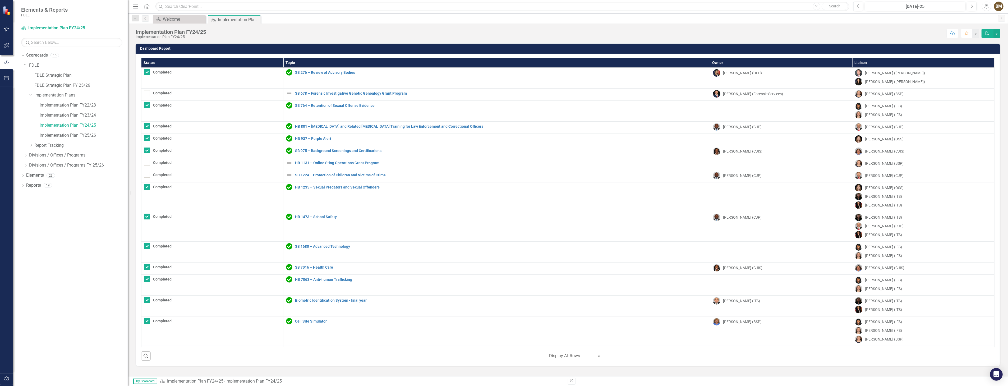
checkbox input "true"
click at [257, 19] on icon "Close" at bounding box center [255, 19] width 5 height 4
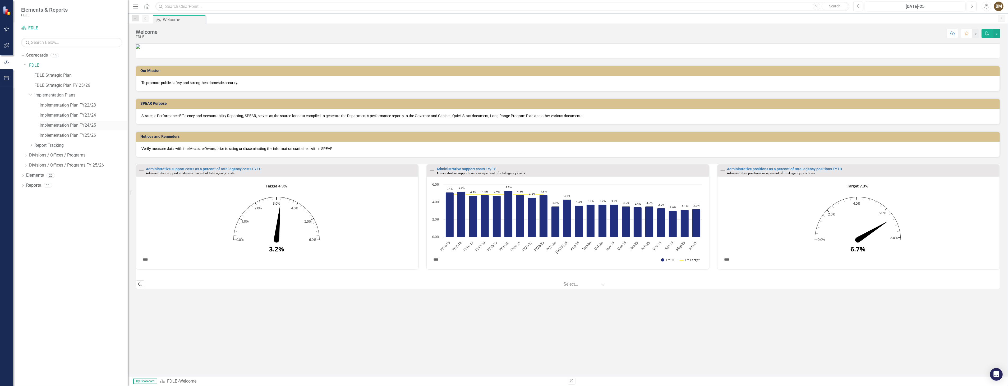
drag, startPoint x: 63, startPoint y: 126, endPoint x: 76, endPoint y: 125, distance: 12.2
click at [63, 126] on link "Implementation Plan FY24/25" at bounding box center [84, 125] width 88 height 6
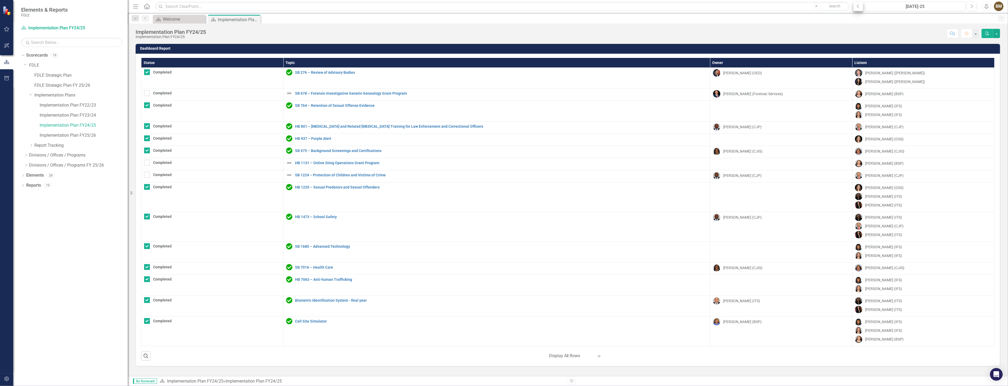
scroll to position [172, 0]
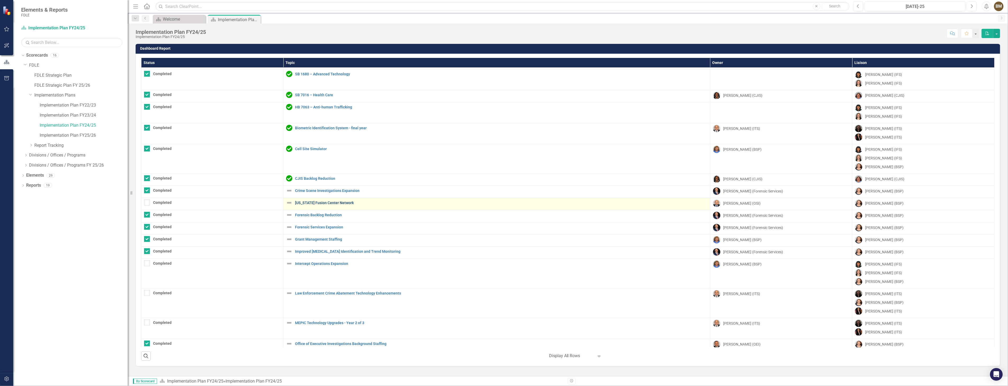
click at [340, 202] on link "[US_STATE] Fusion Center Network" at bounding box center [501, 203] width 412 height 4
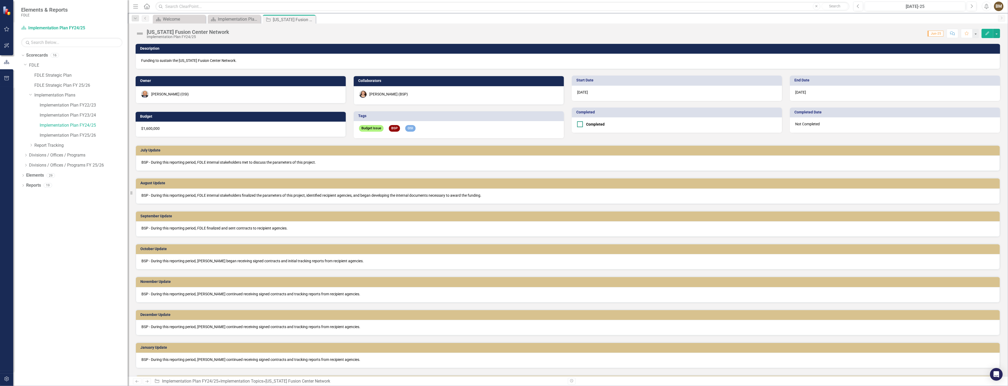
click at [577, 124] on input "Completed" at bounding box center [578, 122] width 3 height 3
checkbox input "true"
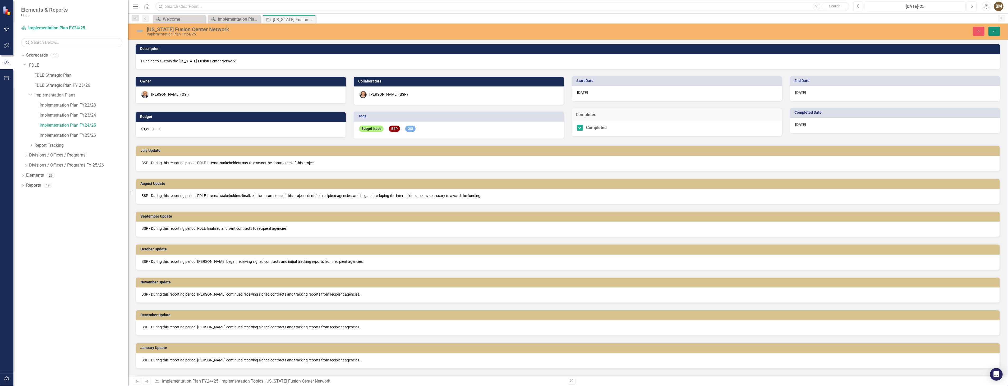
click at [997, 32] on button "Save" at bounding box center [994, 31] width 12 height 9
